Goal: Information Seeking & Learning: Learn about a topic

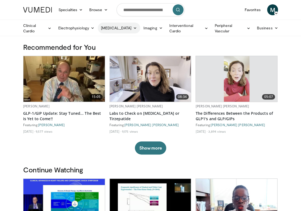
click at [133, 29] on icon at bounding box center [135, 28] width 4 height 4
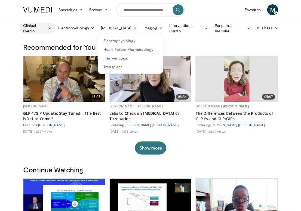
click at [51, 29] on icon at bounding box center [50, 28] width 4 height 4
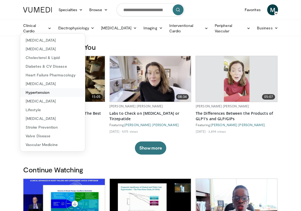
click at [46, 93] on link "Hypertension" at bounding box center [52, 92] width 65 height 9
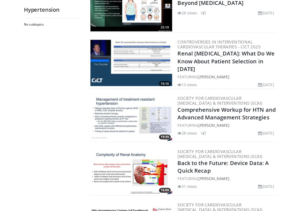
scroll to position [128, 0]
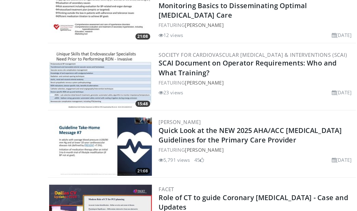
scroll to position [301, 0]
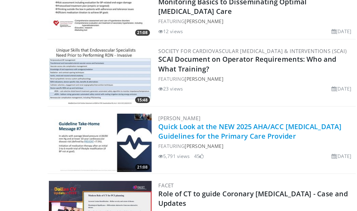
click at [187, 140] on link "Quick Look at the NEW 2025 AHA/ACC [MEDICAL_DATA] Guidelines for the Primary Ca…" at bounding box center [259, 147] width 145 height 15
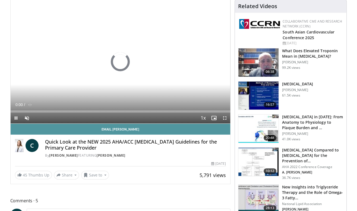
scroll to position [22, 0]
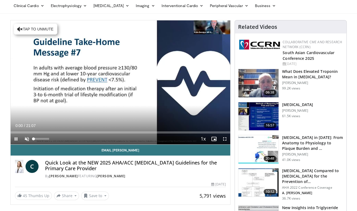
click at [28, 137] on span "Video Player" at bounding box center [26, 138] width 11 height 11
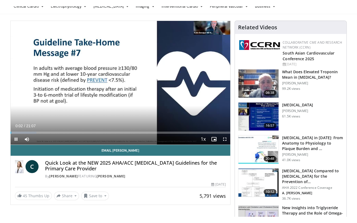
scroll to position [30, 0]
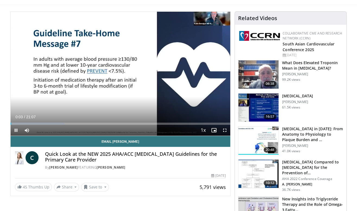
click at [224, 130] on span "Video Player" at bounding box center [225, 130] width 11 height 11
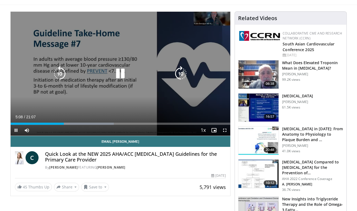
click at [123, 110] on div "10 seconds Tap to unmute" at bounding box center [121, 74] width 220 height 124
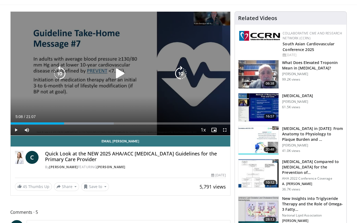
click at [118, 73] on icon "Video Player" at bounding box center [120, 73] width 15 height 15
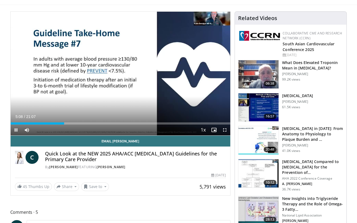
click at [224, 132] on span "Video Player" at bounding box center [225, 130] width 11 height 11
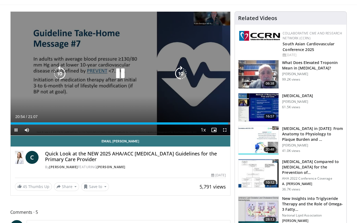
click at [121, 75] on icon "Video Player" at bounding box center [120, 73] width 15 height 15
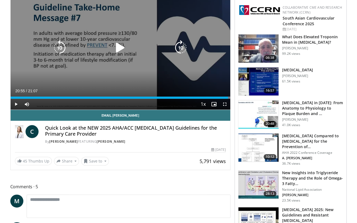
scroll to position [60, 0]
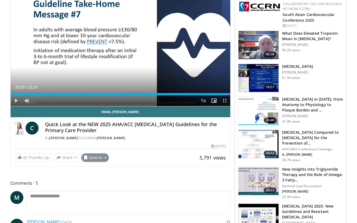
click at [89, 157] on button "Save to" at bounding box center [95, 158] width 28 height 9
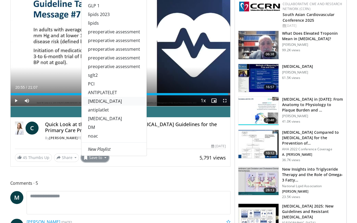
click at [97, 100] on link "[MEDICAL_DATA]" at bounding box center [114, 101] width 65 height 9
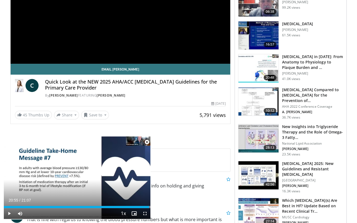
scroll to position [121, 0]
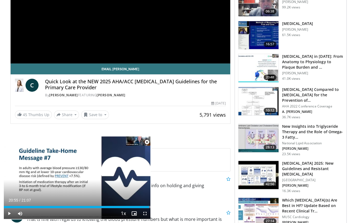
click at [147, 141] on span "Video Player" at bounding box center [147, 142] width 11 height 11
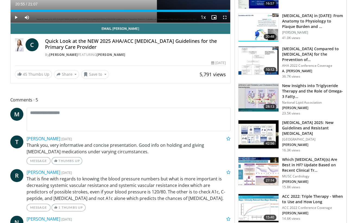
scroll to position [110, 0]
